Goal: Task Accomplishment & Management: Use online tool/utility

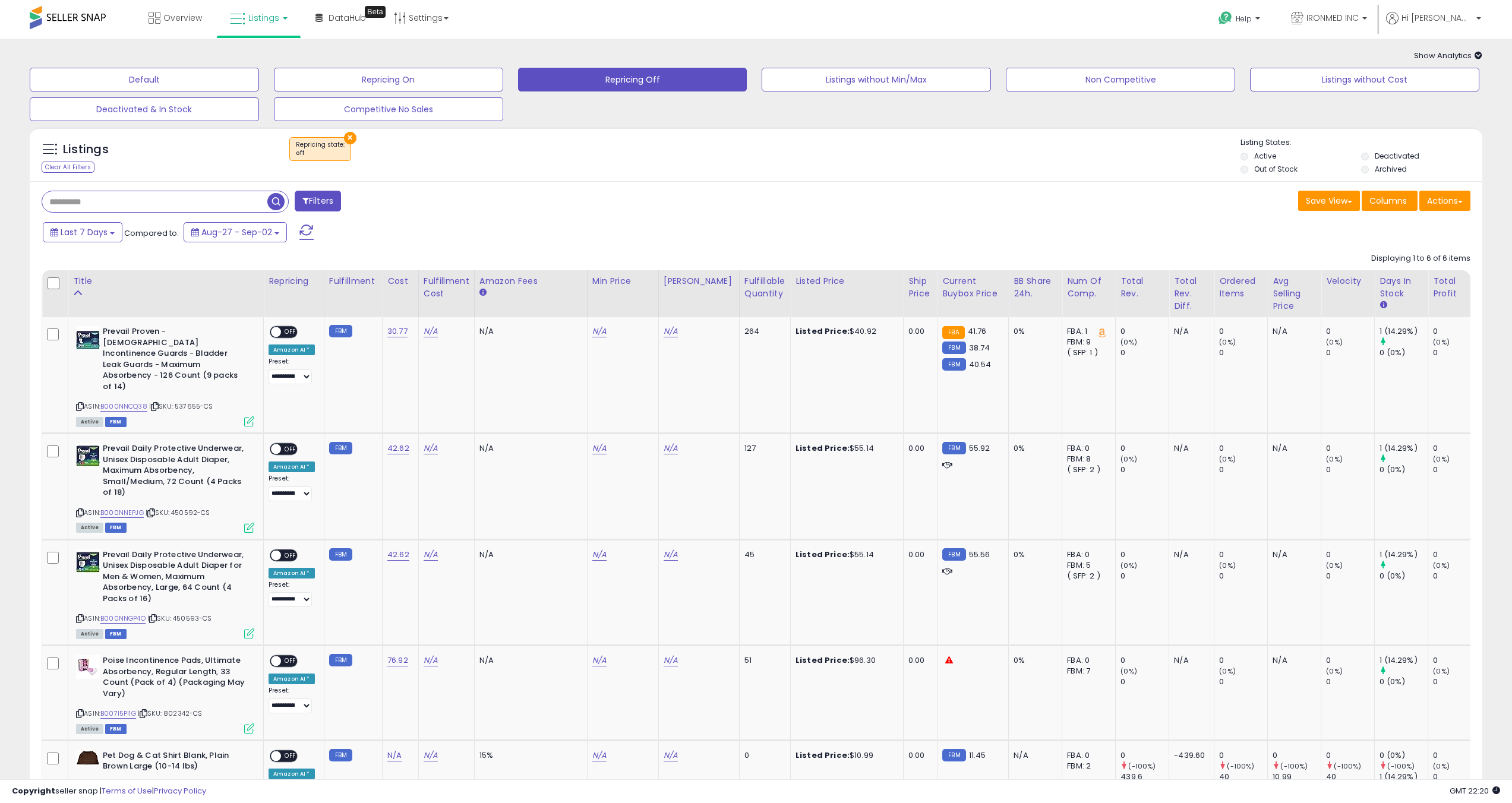
click at [348, 140] on button "×" at bounding box center [350, 138] width 12 height 12
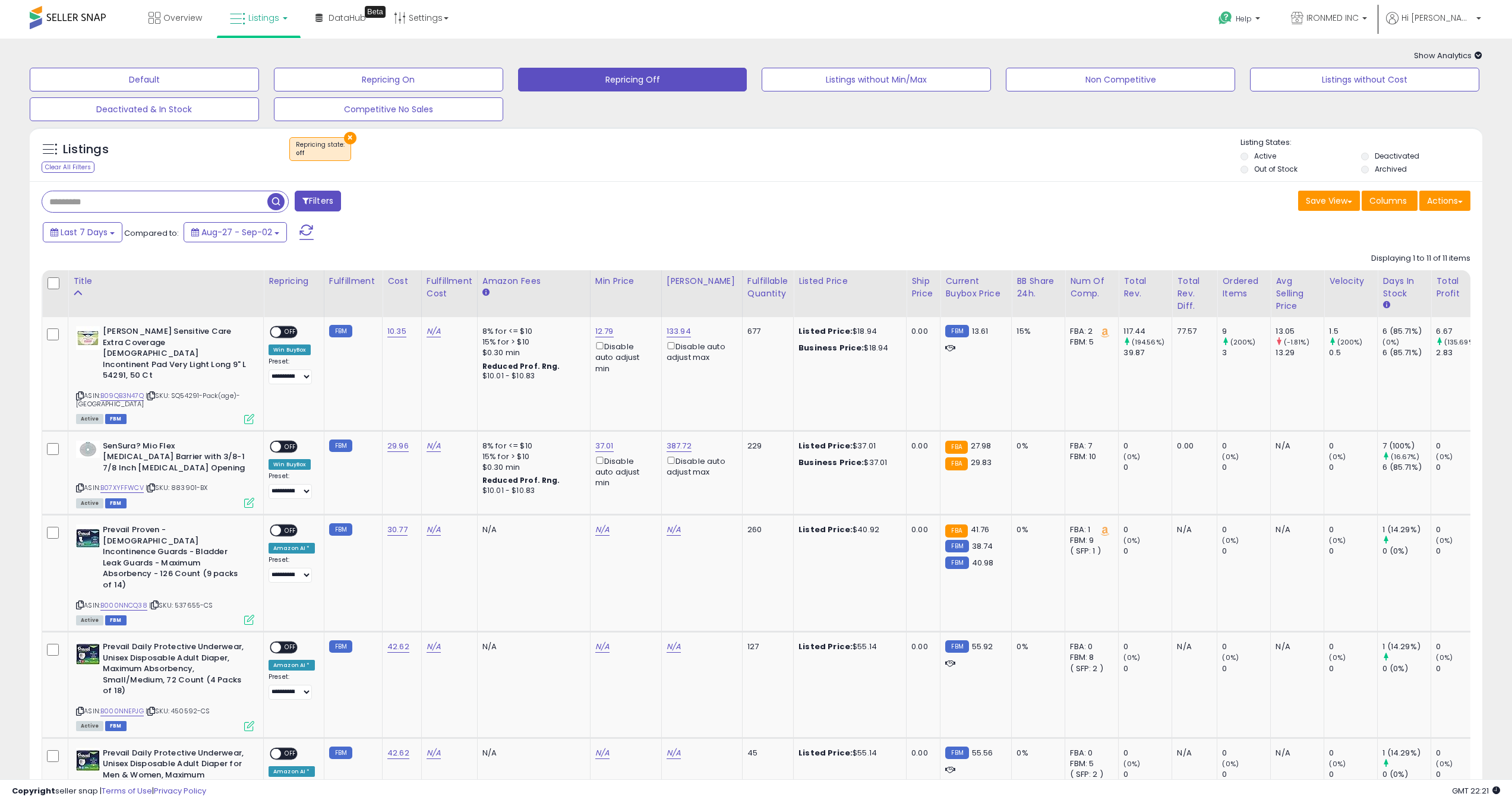
click at [351, 140] on button "×" at bounding box center [350, 138] width 12 height 12
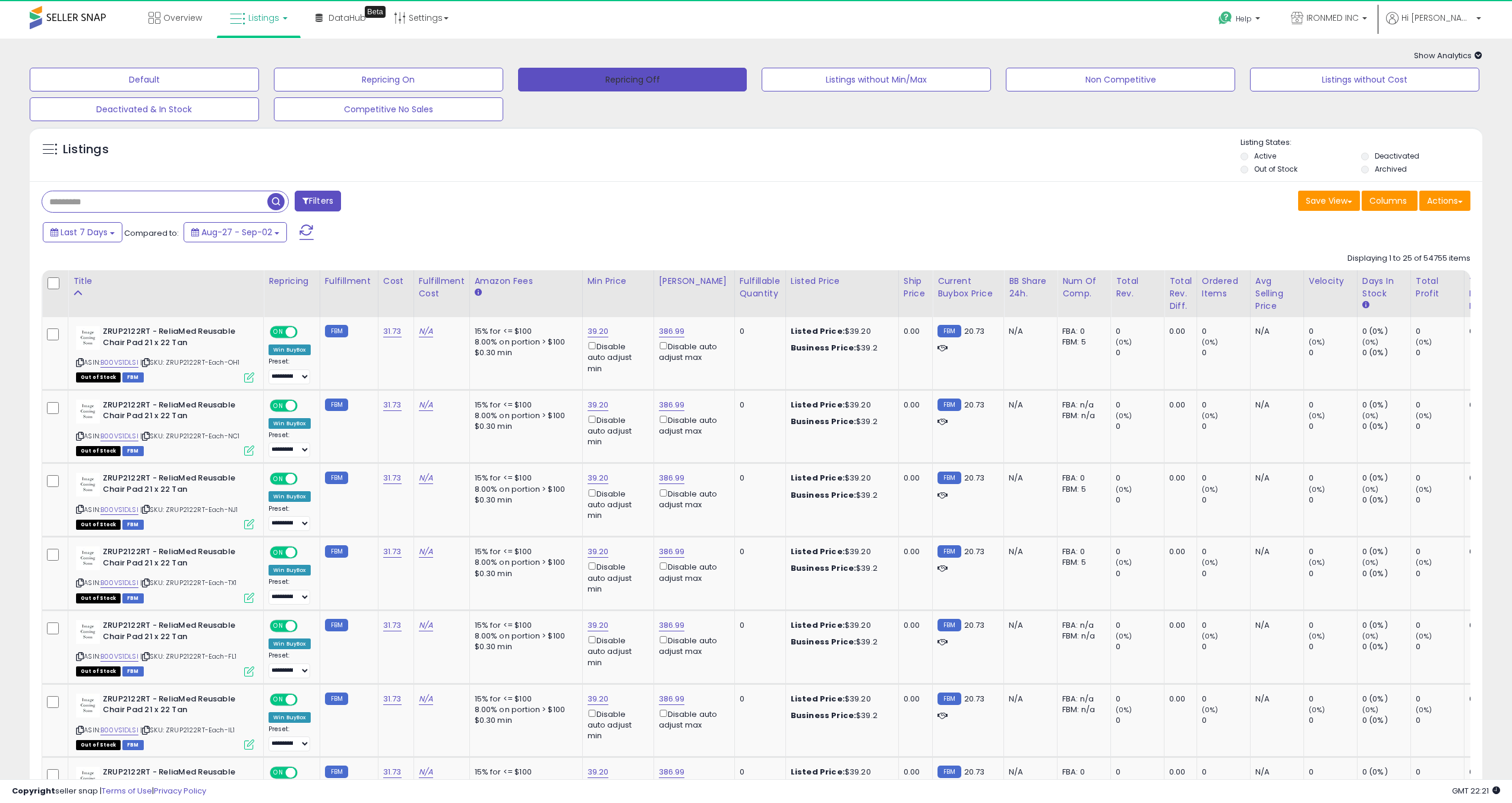
click at [585, 83] on button "Repricing Off" at bounding box center [632, 79] width 229 height 24
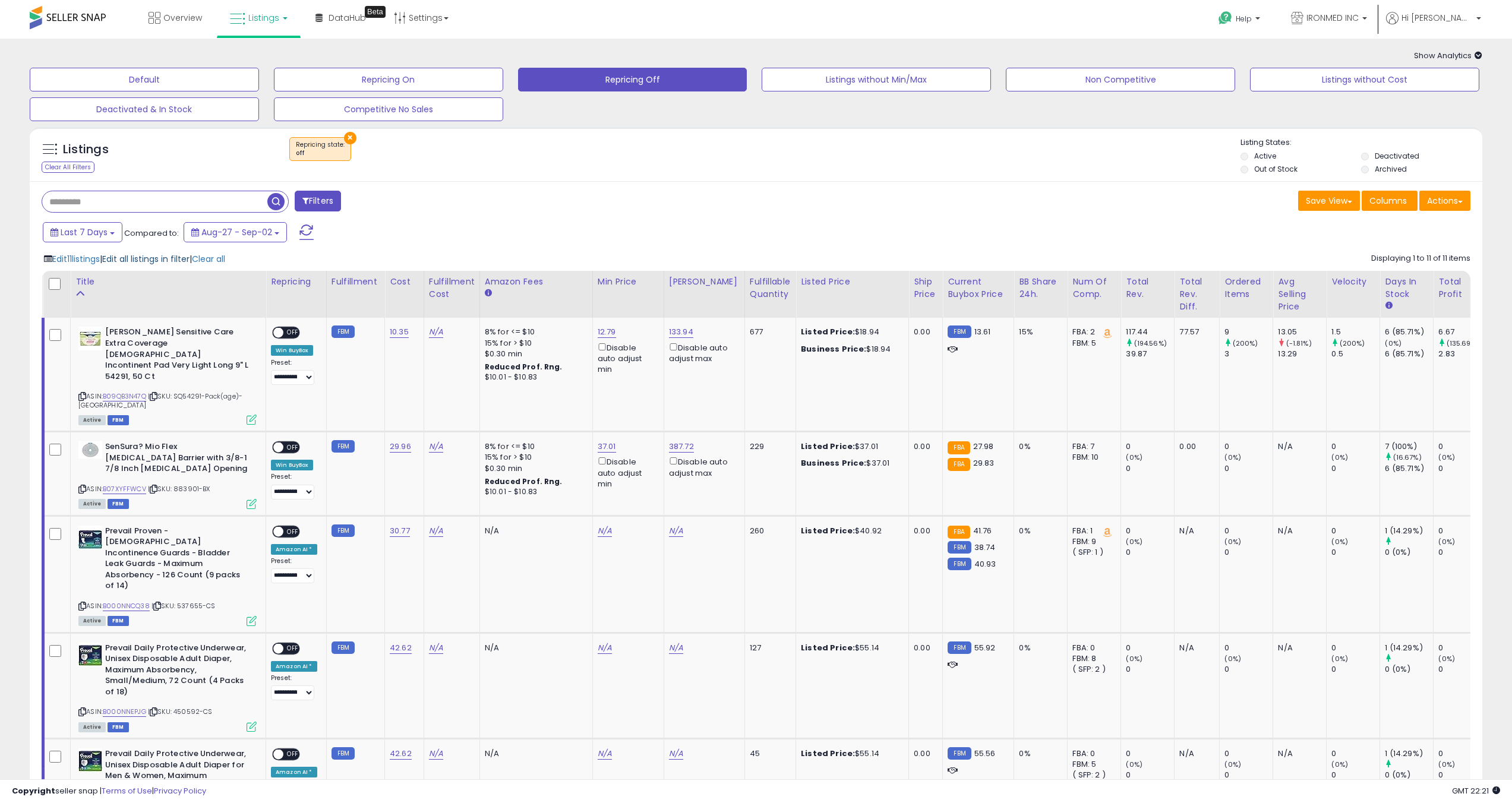
click at [132, 263] on span "Edit all listings in filter" at bounding box center [145, 259] width 88 height 12
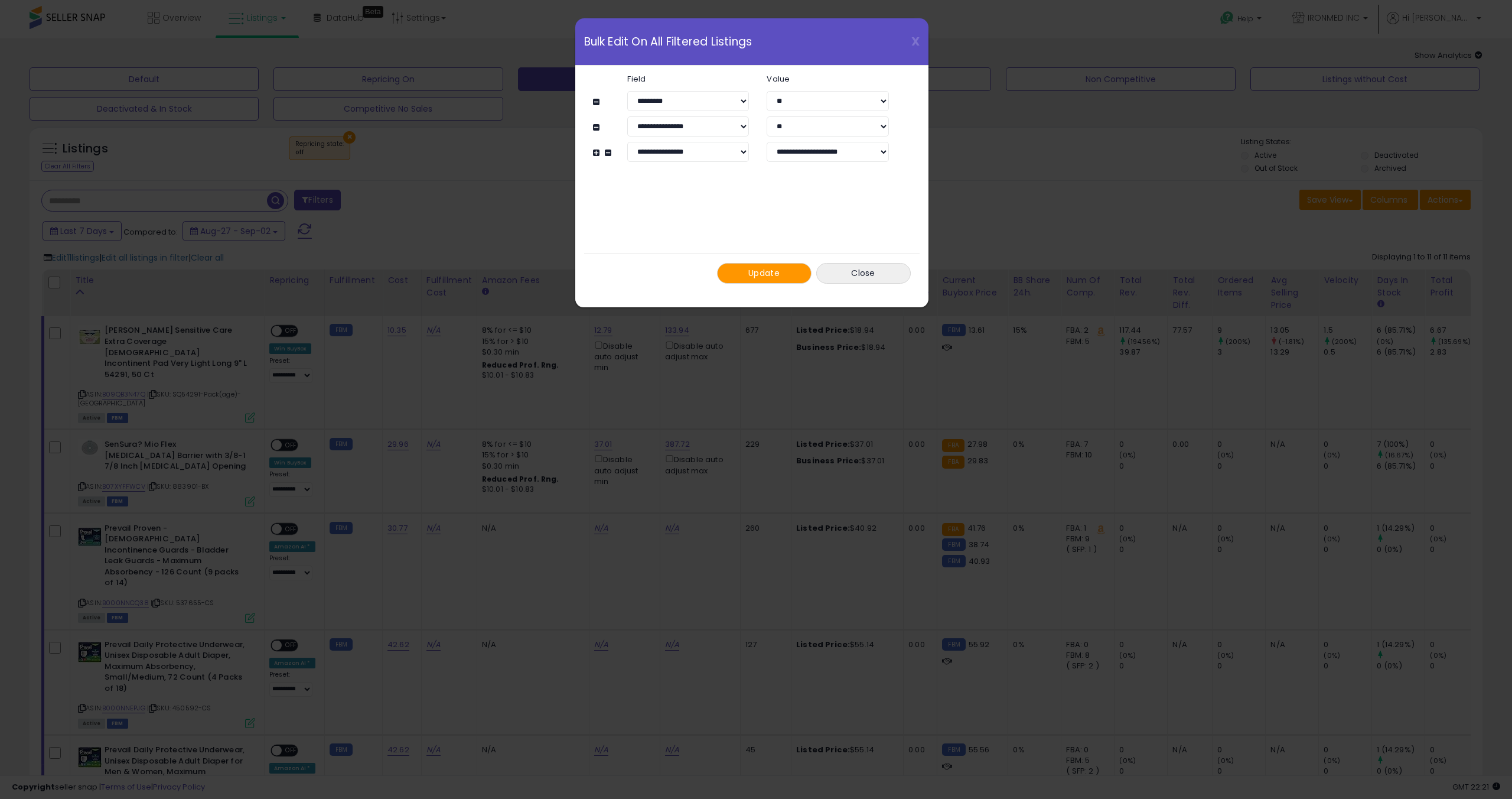
click at [766, 278] on span "Update" at bounding box center [764, 273] width 32 height 12
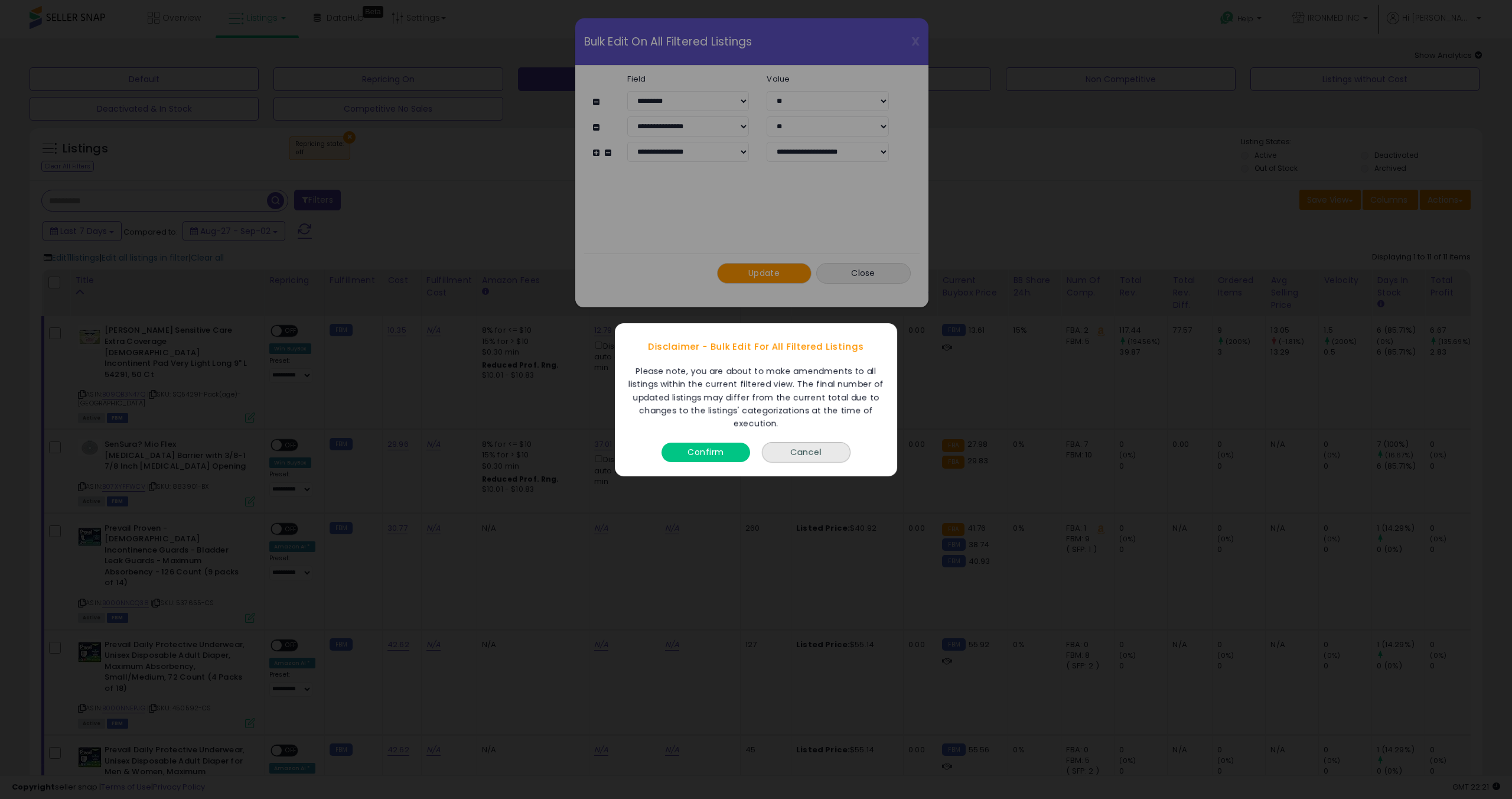
click at [722, 449] on button "Confirm" at bounding box center [705, 452] width 88 height 19
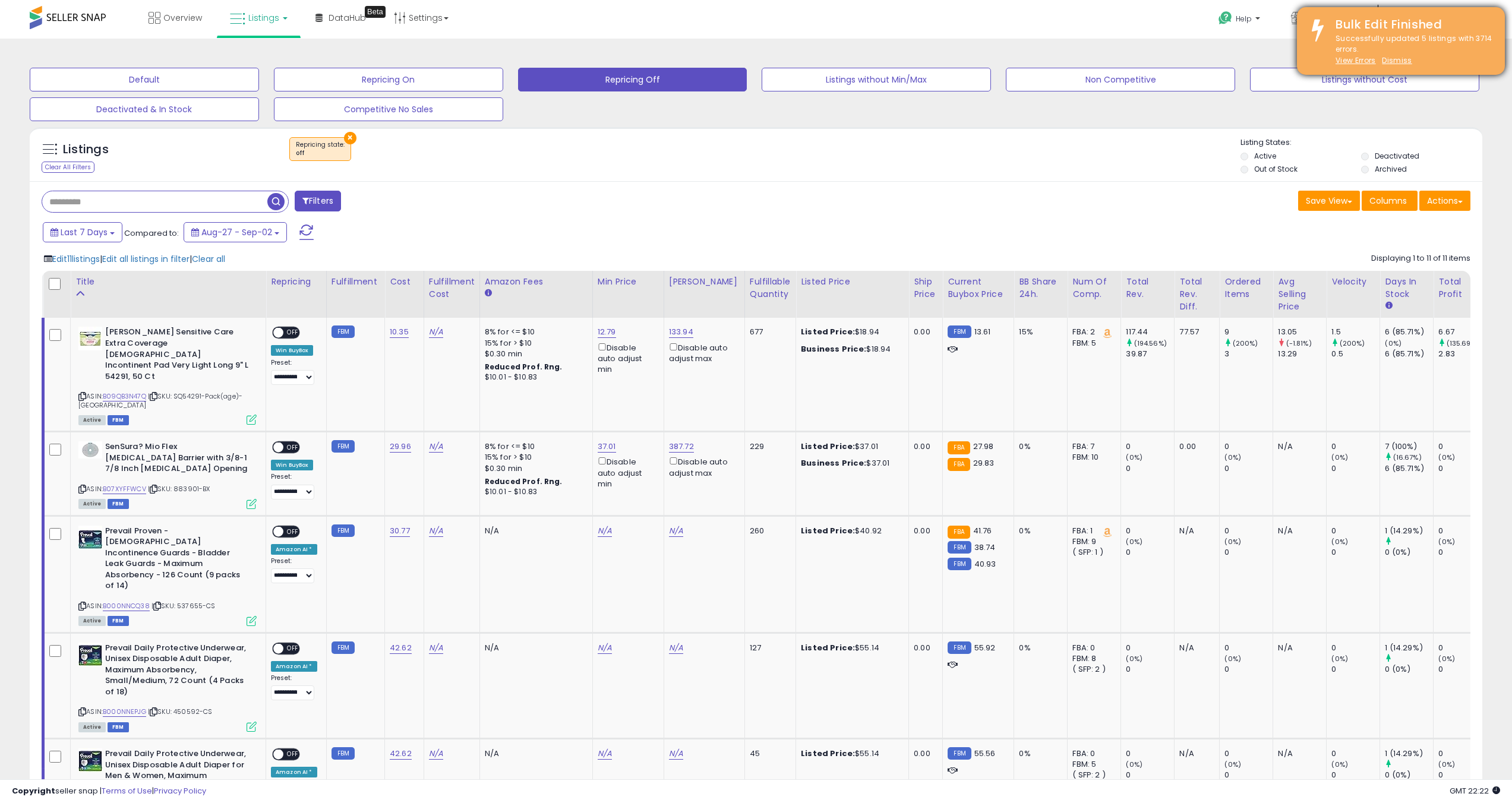
click at [1379, 65] on div "Successfully updated 5 listings with 3714 errors. View Errors Dismiss" at bounding box center [1411, 49] width 169 height 33
drag, startPoint x: 1379, startPoint y: 65, endPoint x: 1402, endPoint y: 60, distance: 23.5
click at [1402, 60] on div "Successfully updated 5 listings with 3714 errors. View Errors Dismiss" at bounding box center [1411, 49] width 169 height 33
click at [1402, 60] on u "Dismiss" at bounding box center [1397, 60] width 30 height 10
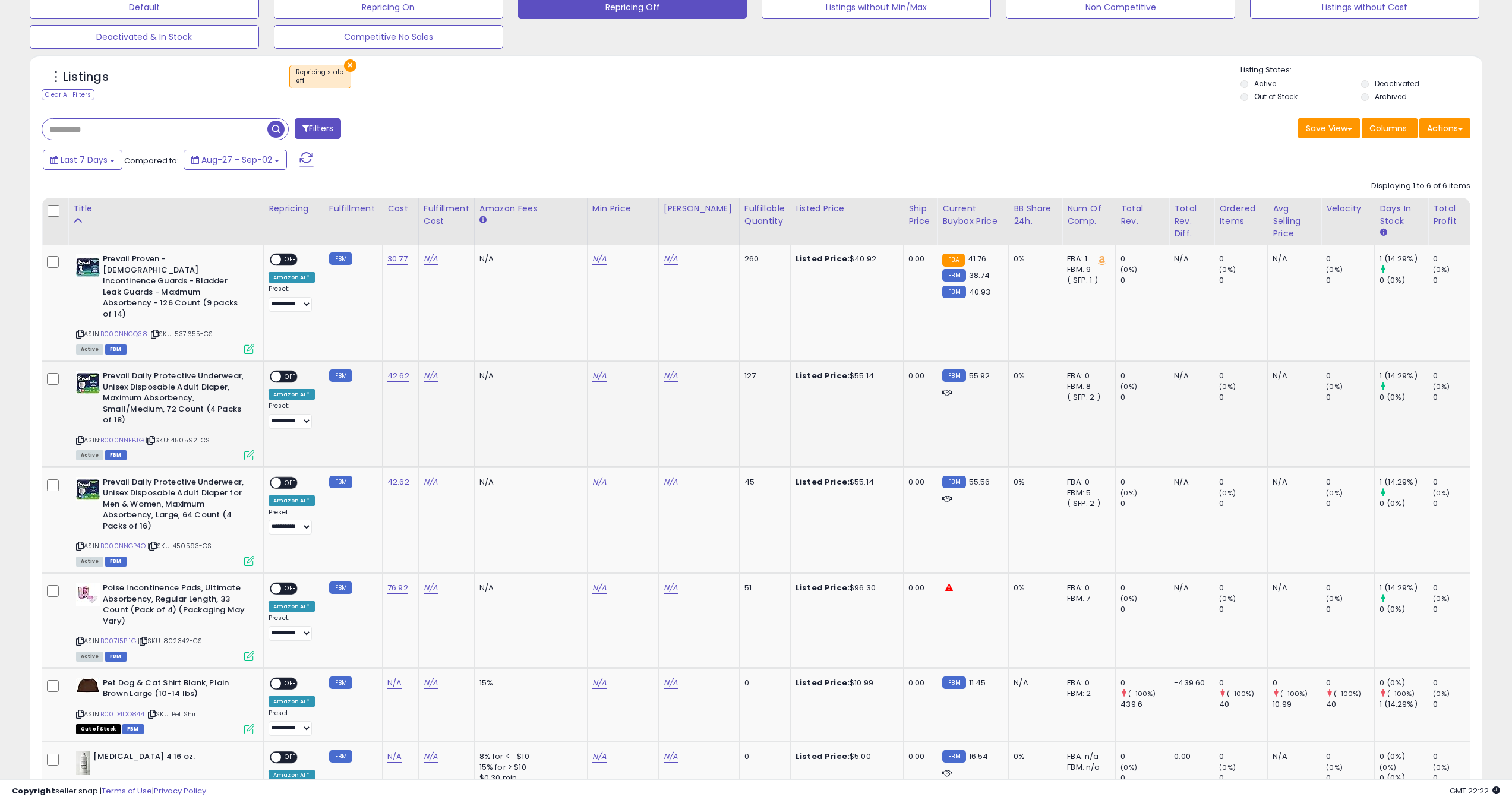
scroll to position [163, 0]
